Goal: Transaction & Acquisition: Purchase product/service

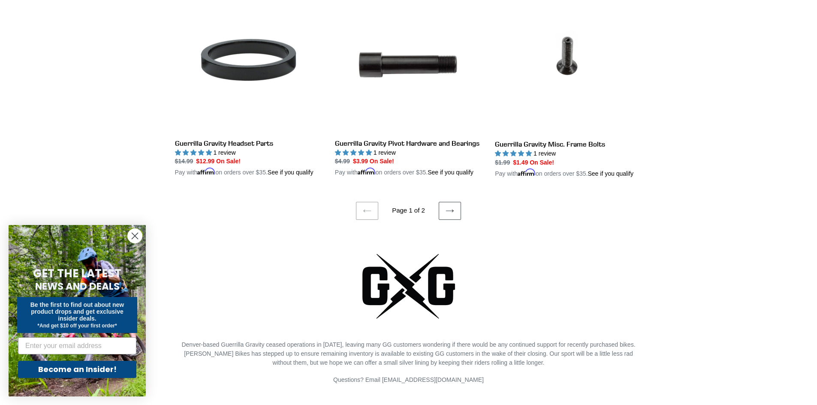
scroll to position [1758, 0]
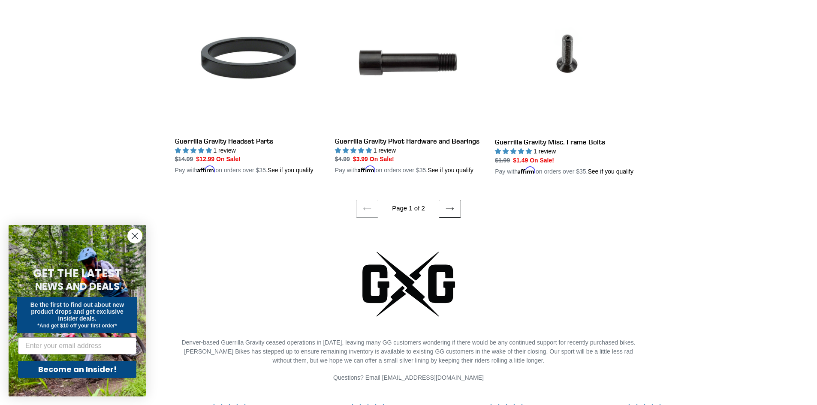
click at [454, 206] on link "Next page" at bounding box center [450, 209] width 22 height 18
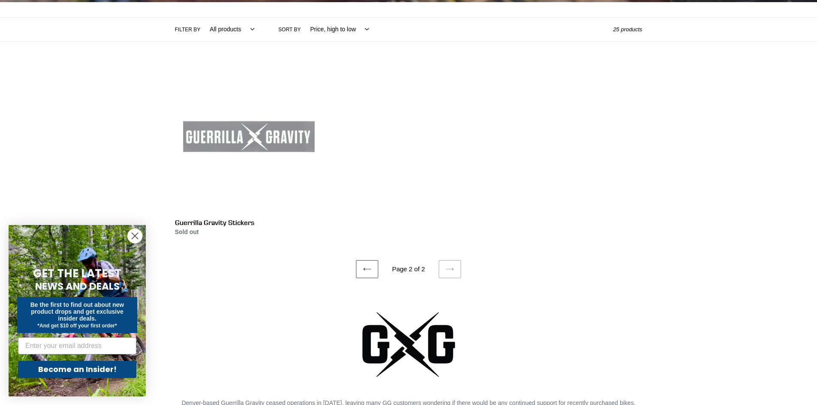
scroll to position [129, 0]
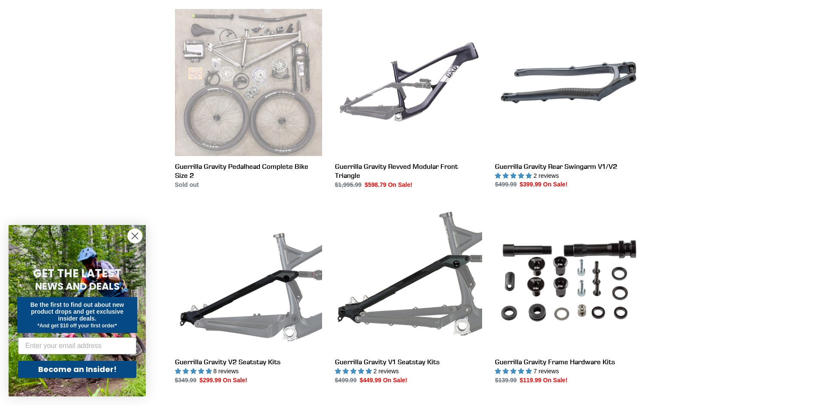
scroll to position [86, 0]
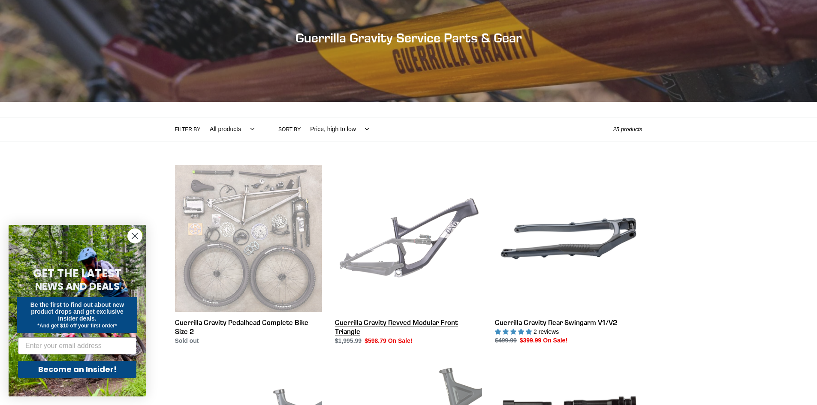
click at [439, 214] on link "Guerrilla Gravity Revved Modular Front Triangle" at bounding box center [408, 255] width 147 height 180
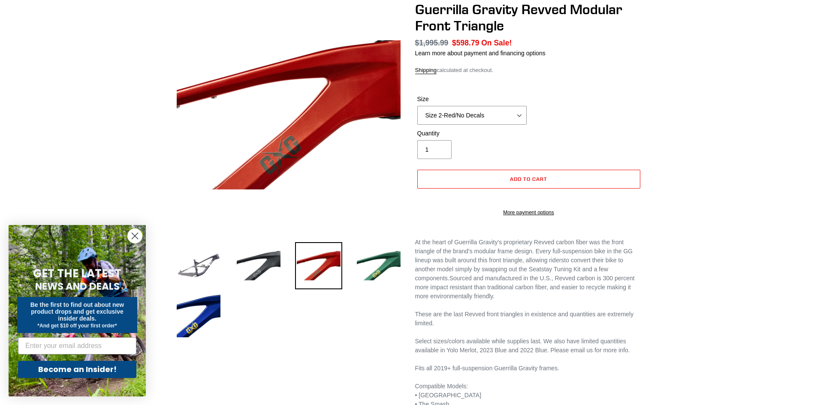
scroll to position [43, 0]
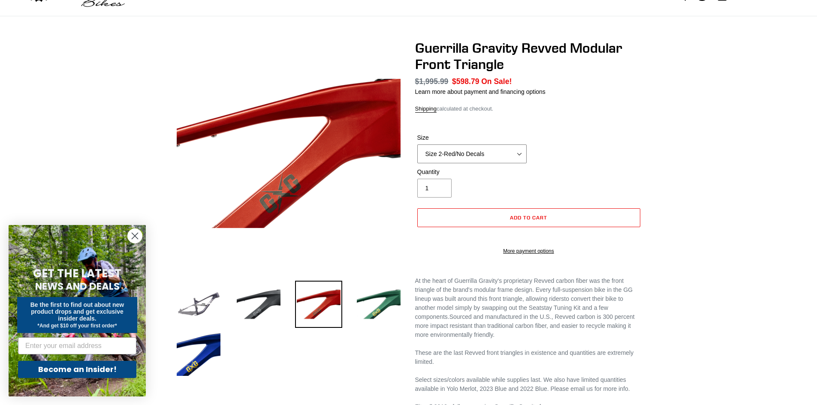
click at [520, 153] on select "Size 2-Gloss Black/No Decals Size 2-Black/Red Decals Size 2-Black/Silver Decals…" at bounding box center [471, 153] width 109 height 19
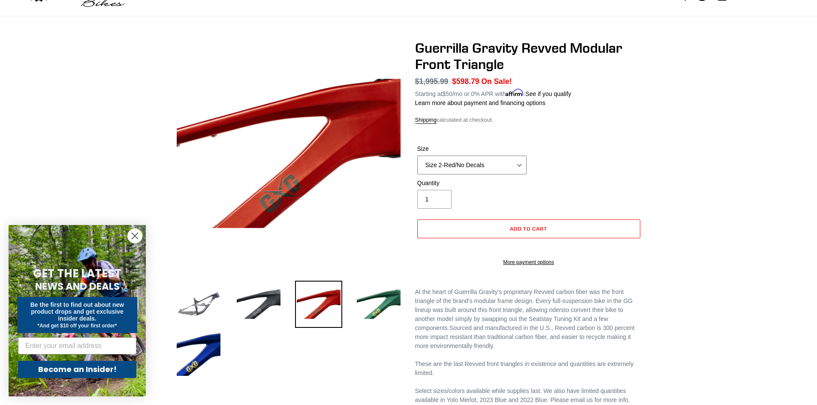
select select "Size 4-Flat Black/No Decals"
click at [417, 156] on select "Size 2-Gloss Black/No Decals Size 2-Black/Red Decals Size 2-Black/Silver Decals…" at bounding box center [471, 165] width 109 height 19
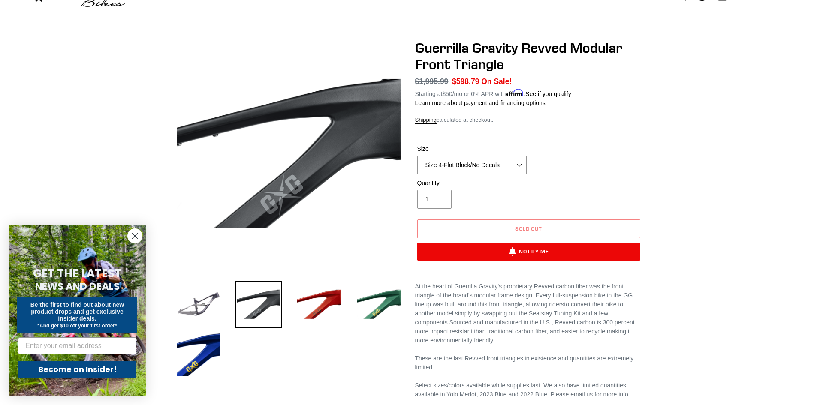
click at [134, 235] on icon "Close dialog" at bounding box center [135, 236] width 6 height 6
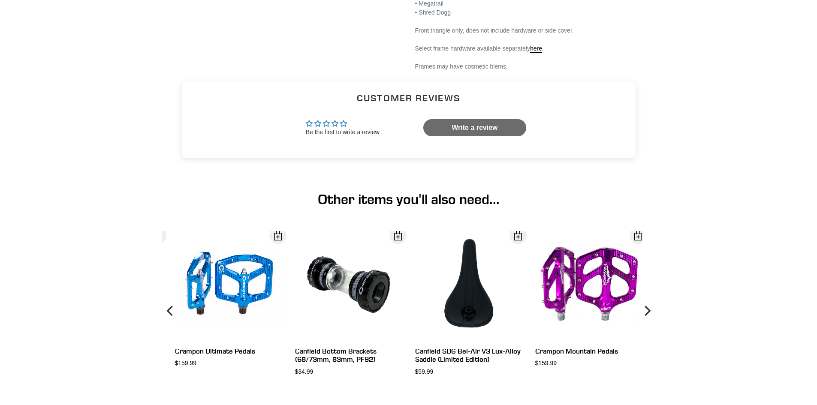
scroll to position [514, 0]
